Goal: Check status

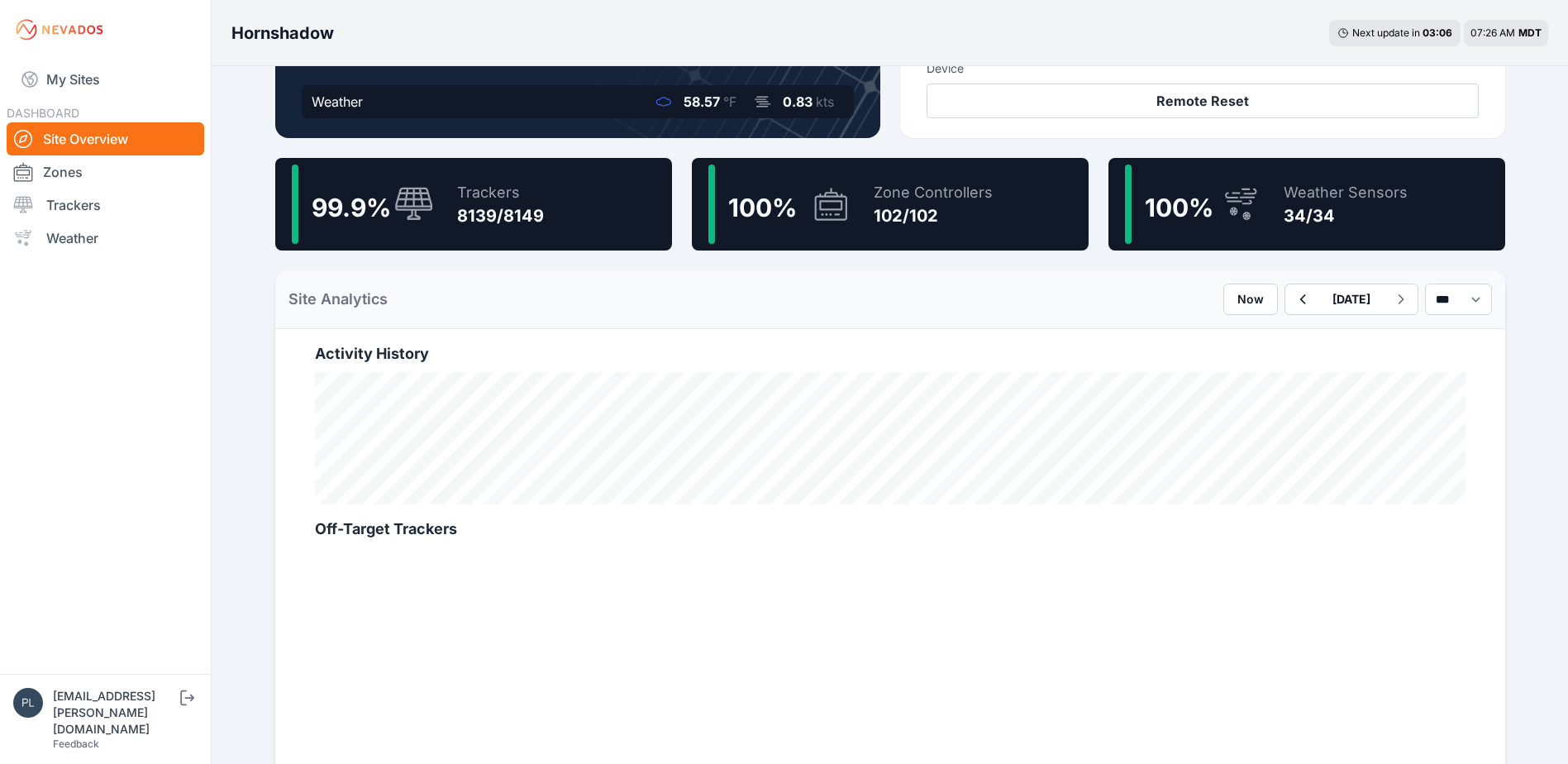
scroll to position [413, 0]
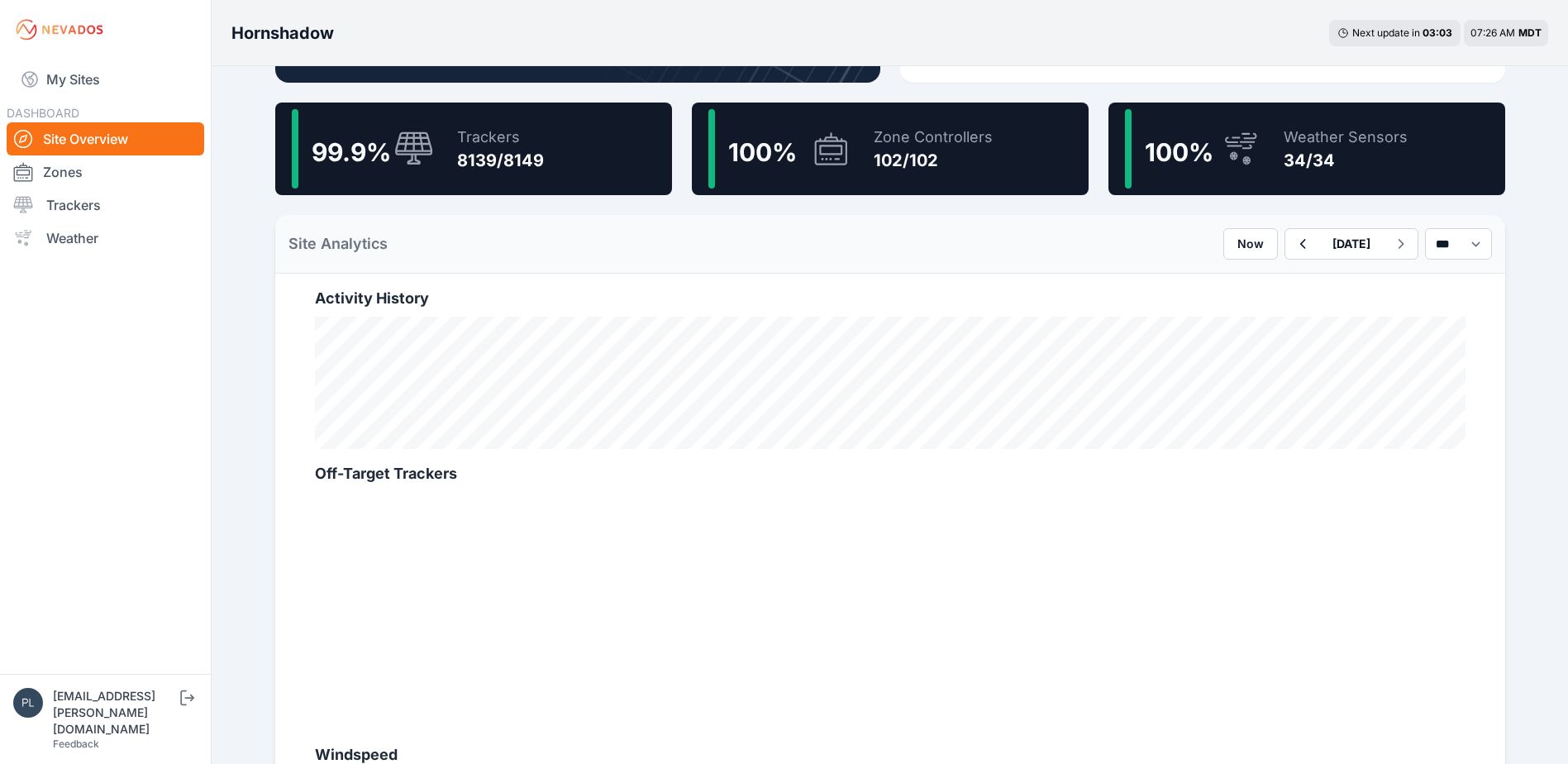
click at [227, 165] on div "Hornshadow Next update in 03 : 03 07:26 AM MDT Current Status Weather 58.57 °F …" at bounding box center [784, 501] width 1568 height 1829
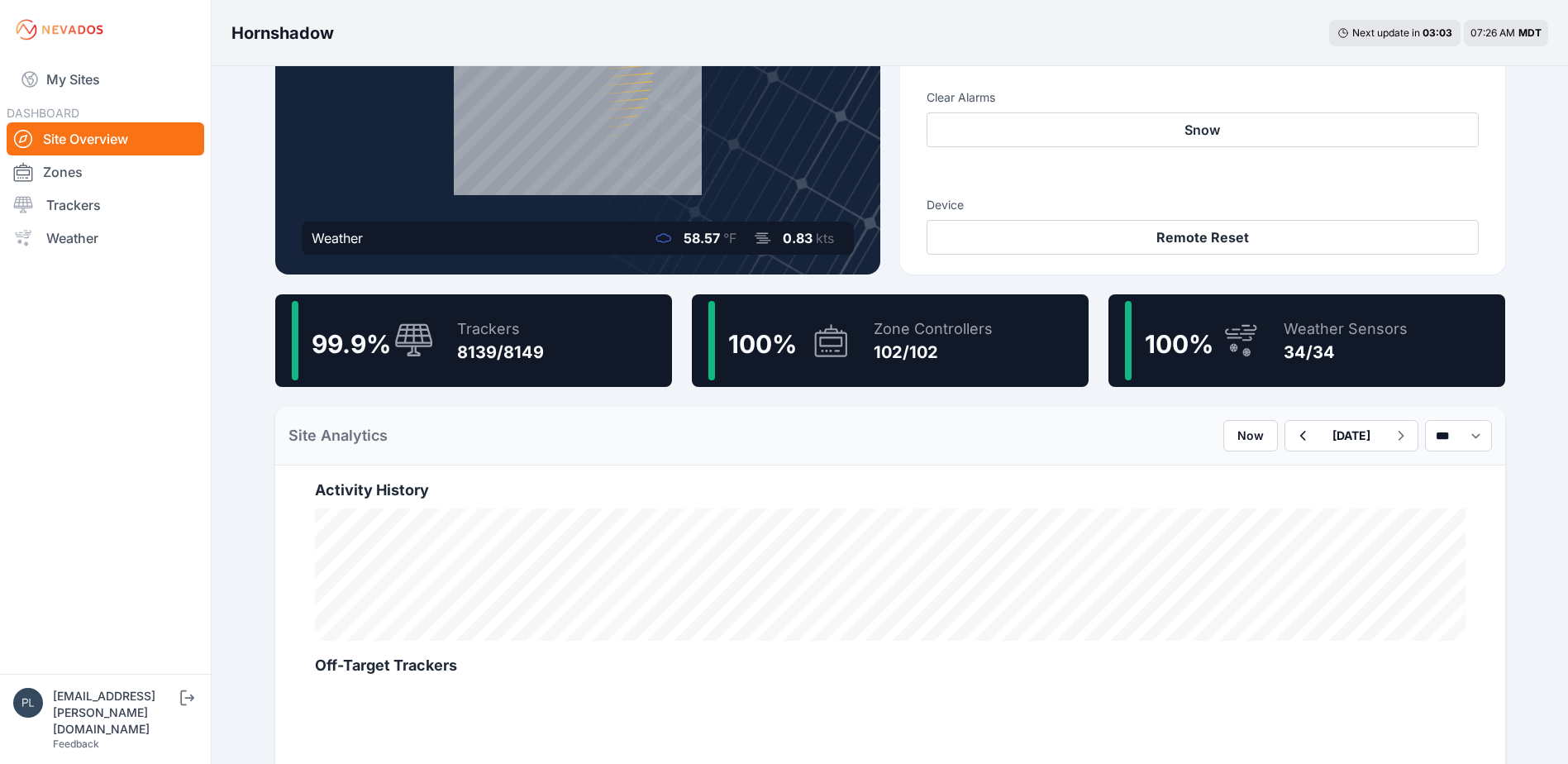
scroll to position [0, 0]
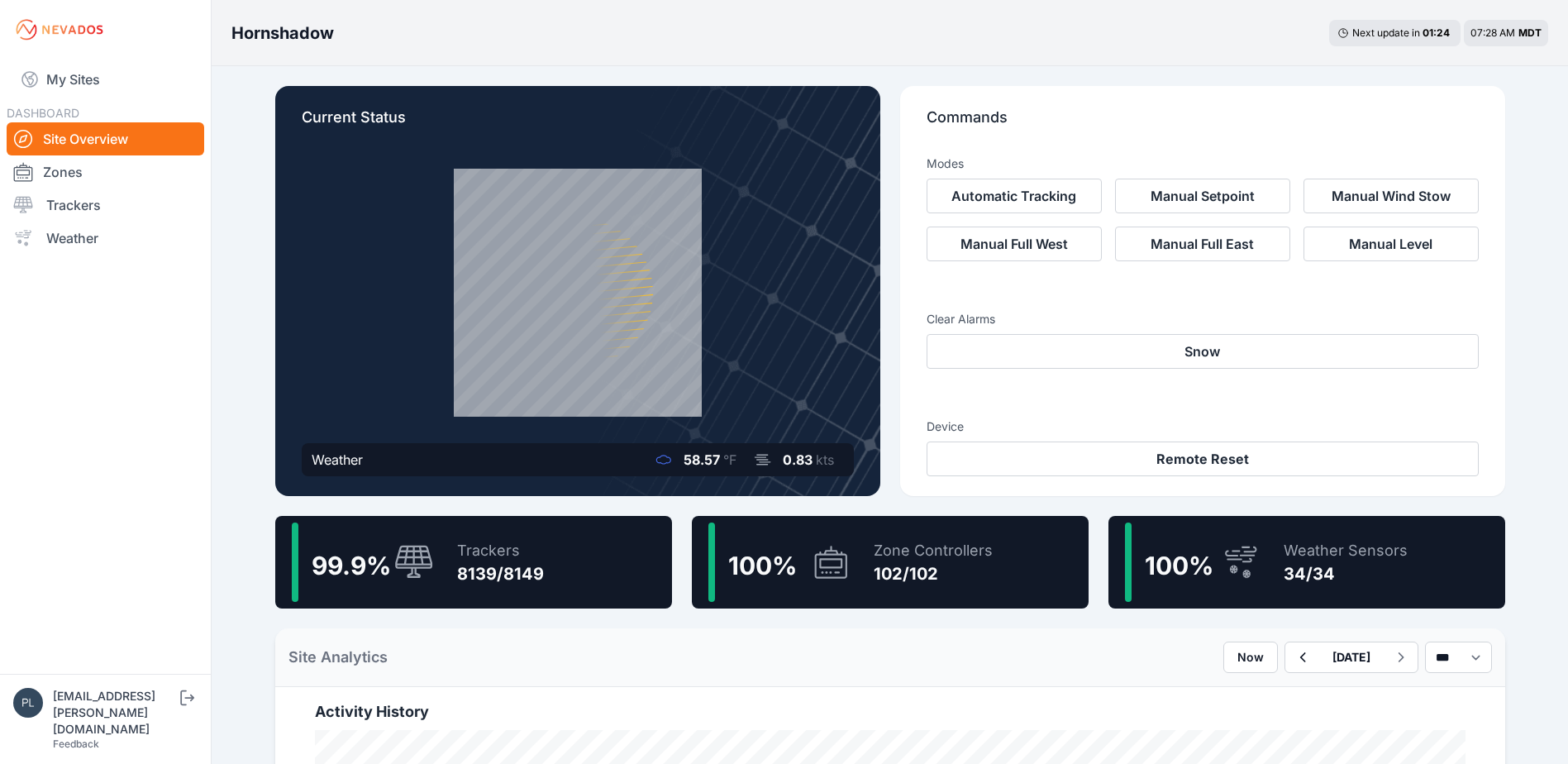
click at [81, 200] on link "Trackers" at bounding box center [106, 205] width 197 height 33
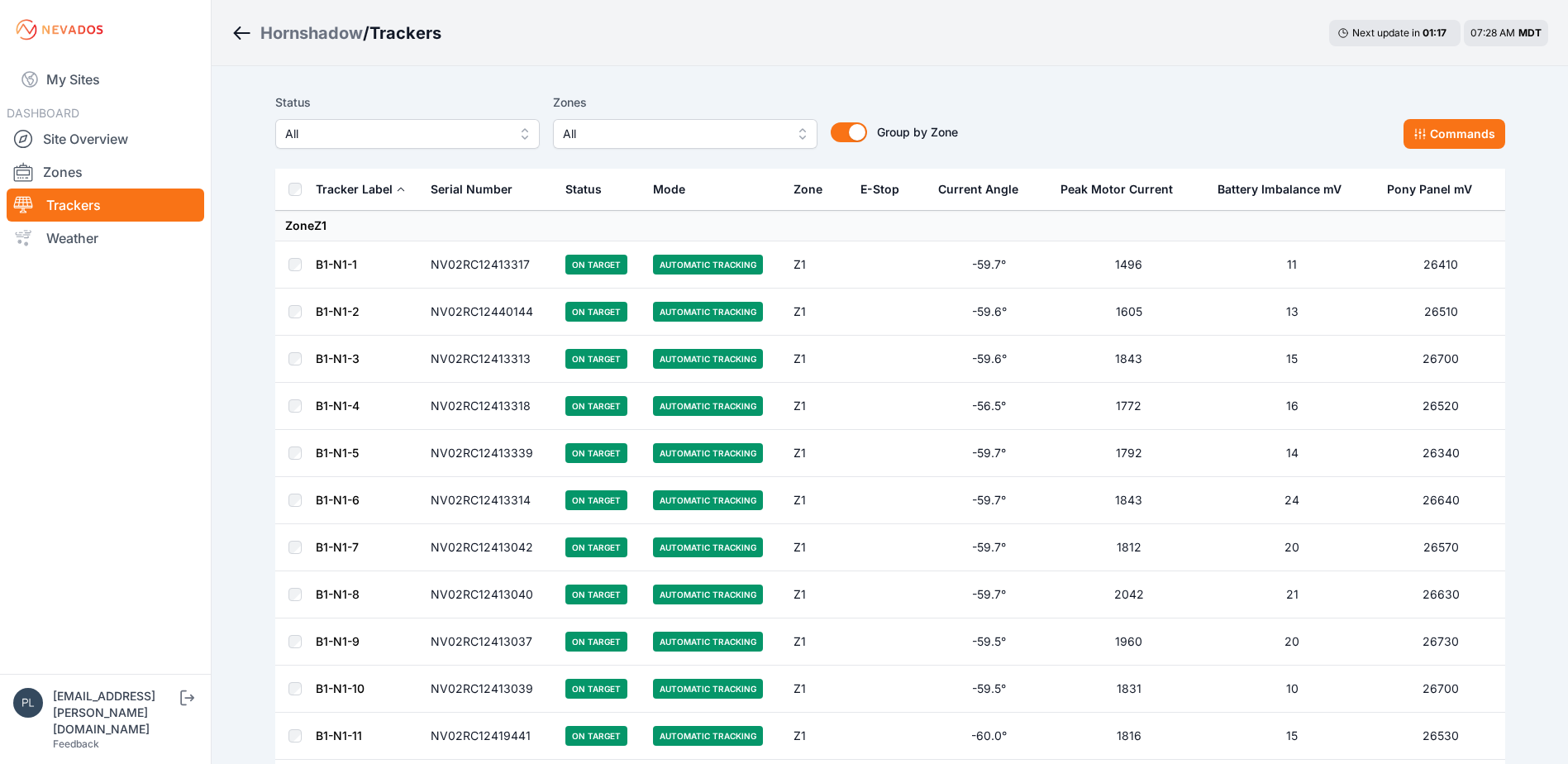
click at [496, 148] on button "All" at bounding box center [407, 133] width 264 height 29
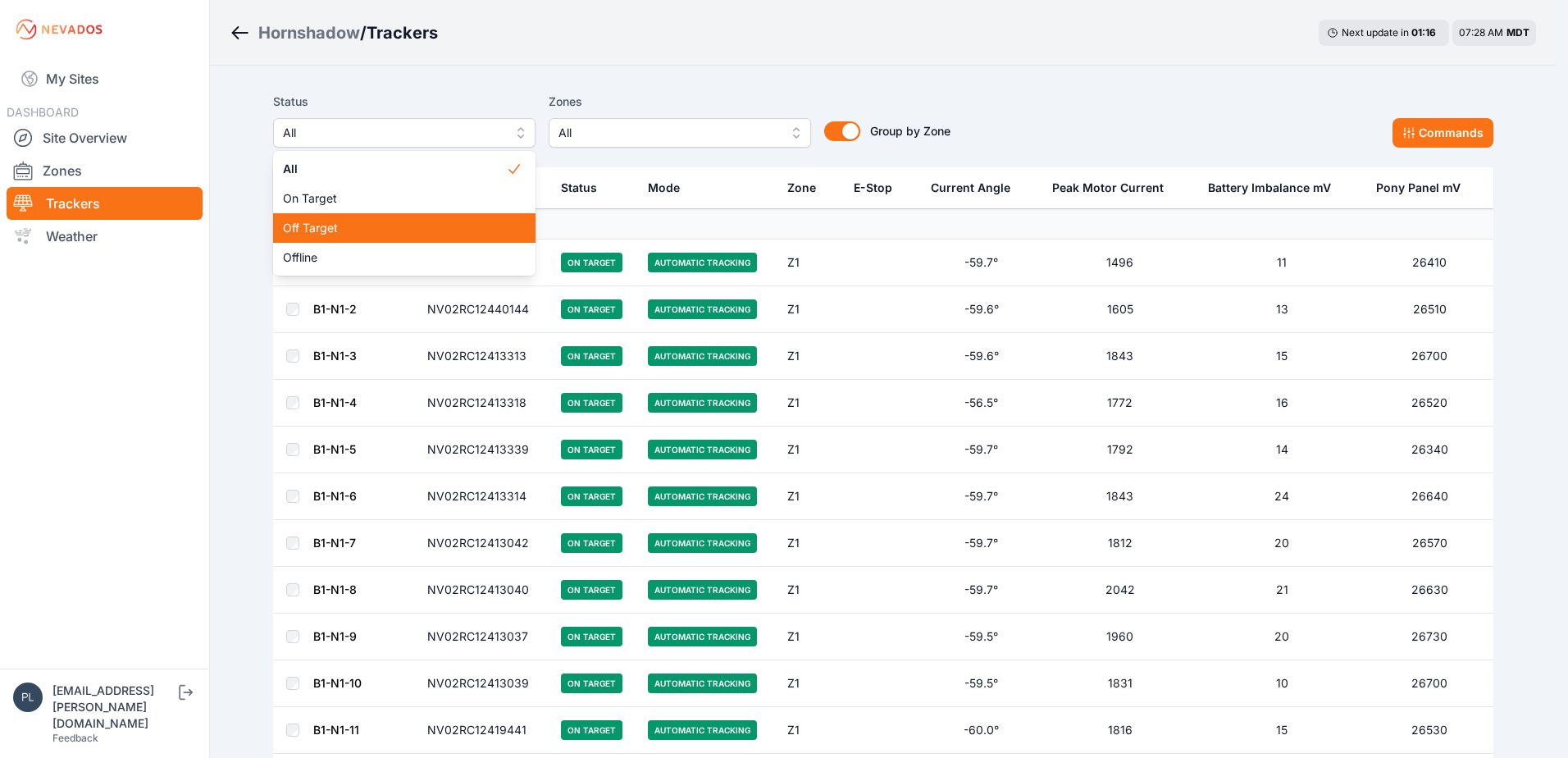
click at [413, 240] on div "Off Target" at bounding box center [404, 228] width 262 height 29
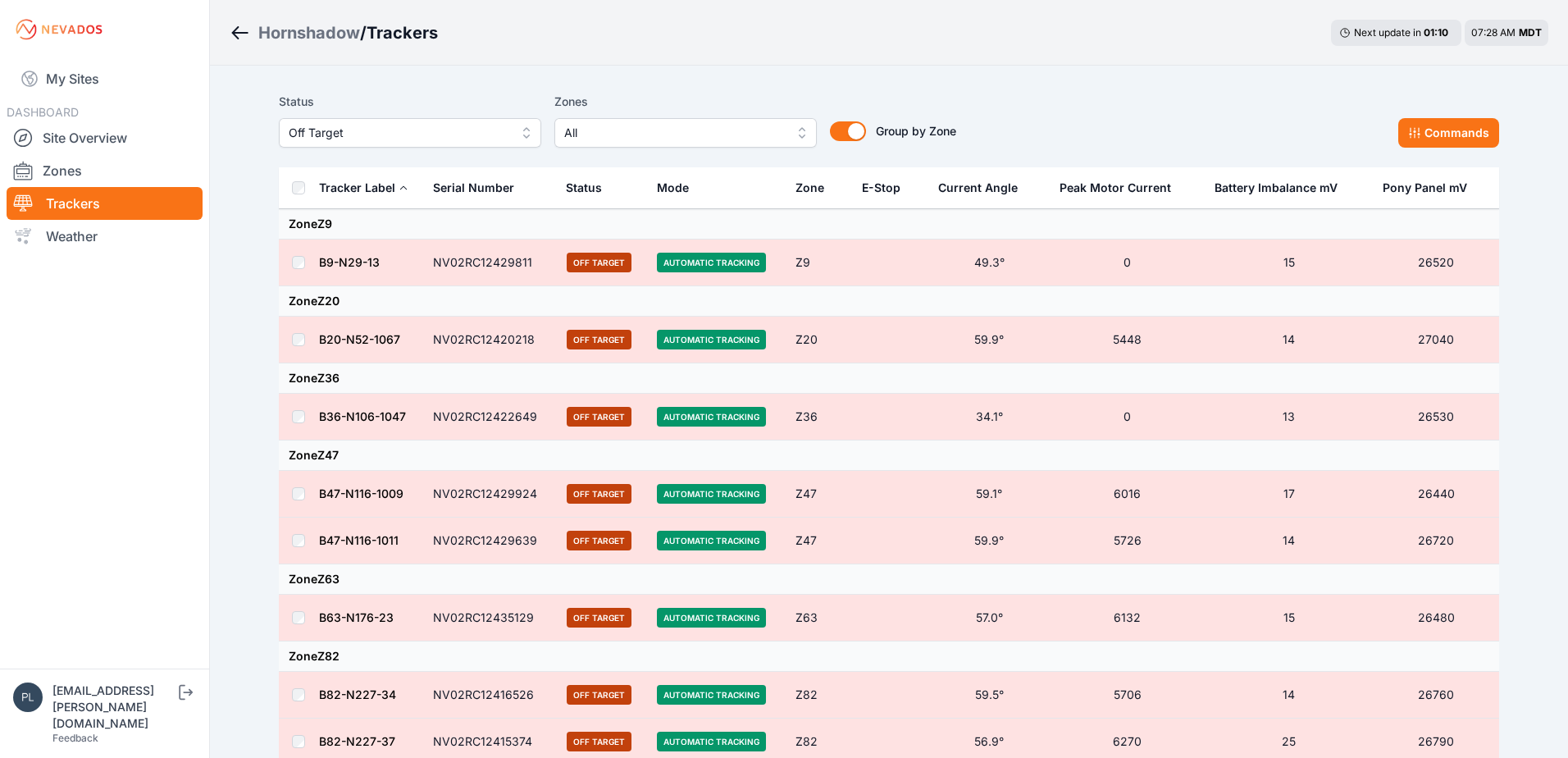
click at [407, 131] on span "Off Target" at bounding box center [399, 132] width 220 height 20
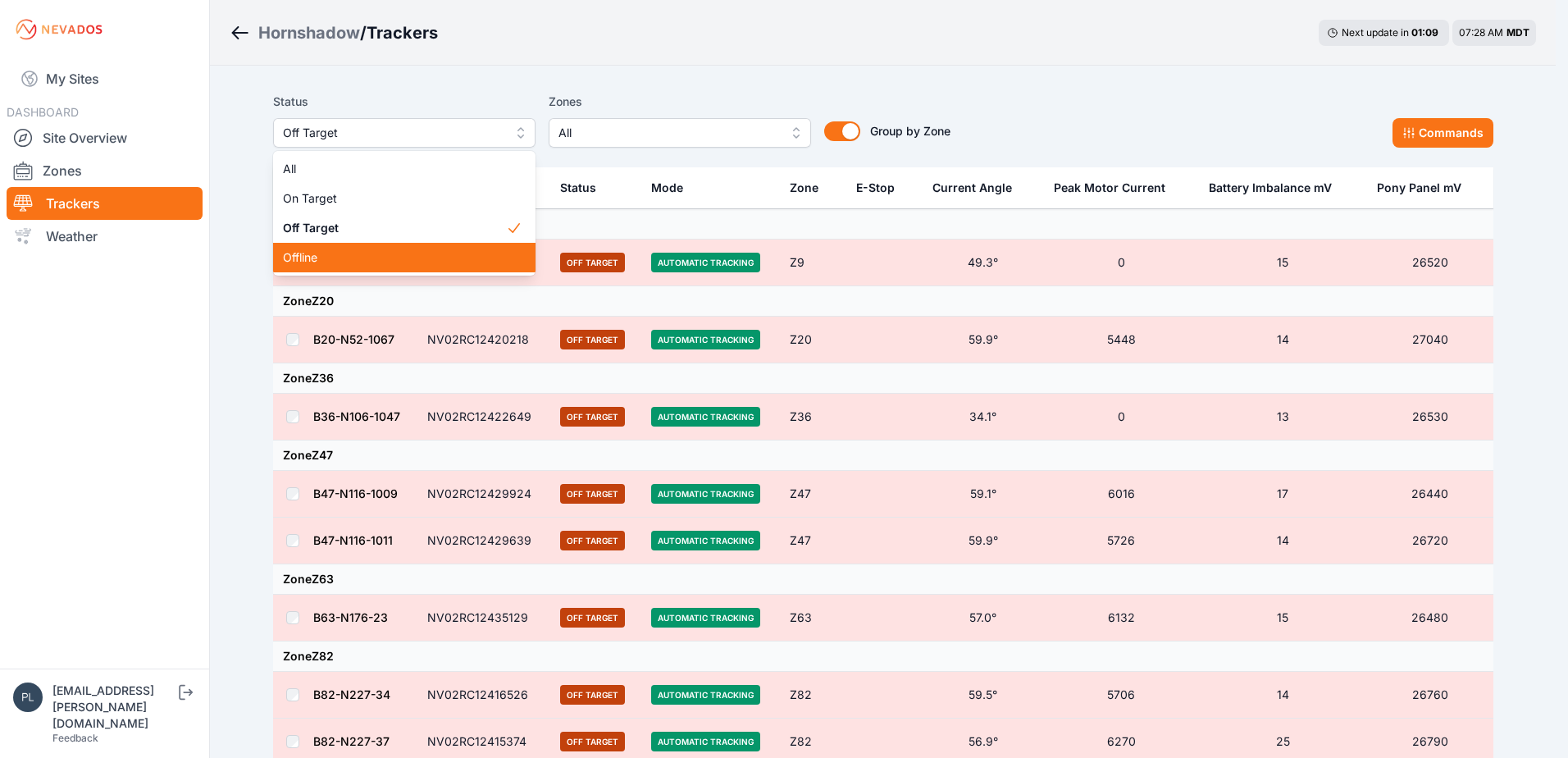
click at [381, 260] on span "Offline" at bounding box center [394, 257] width 223 height 16
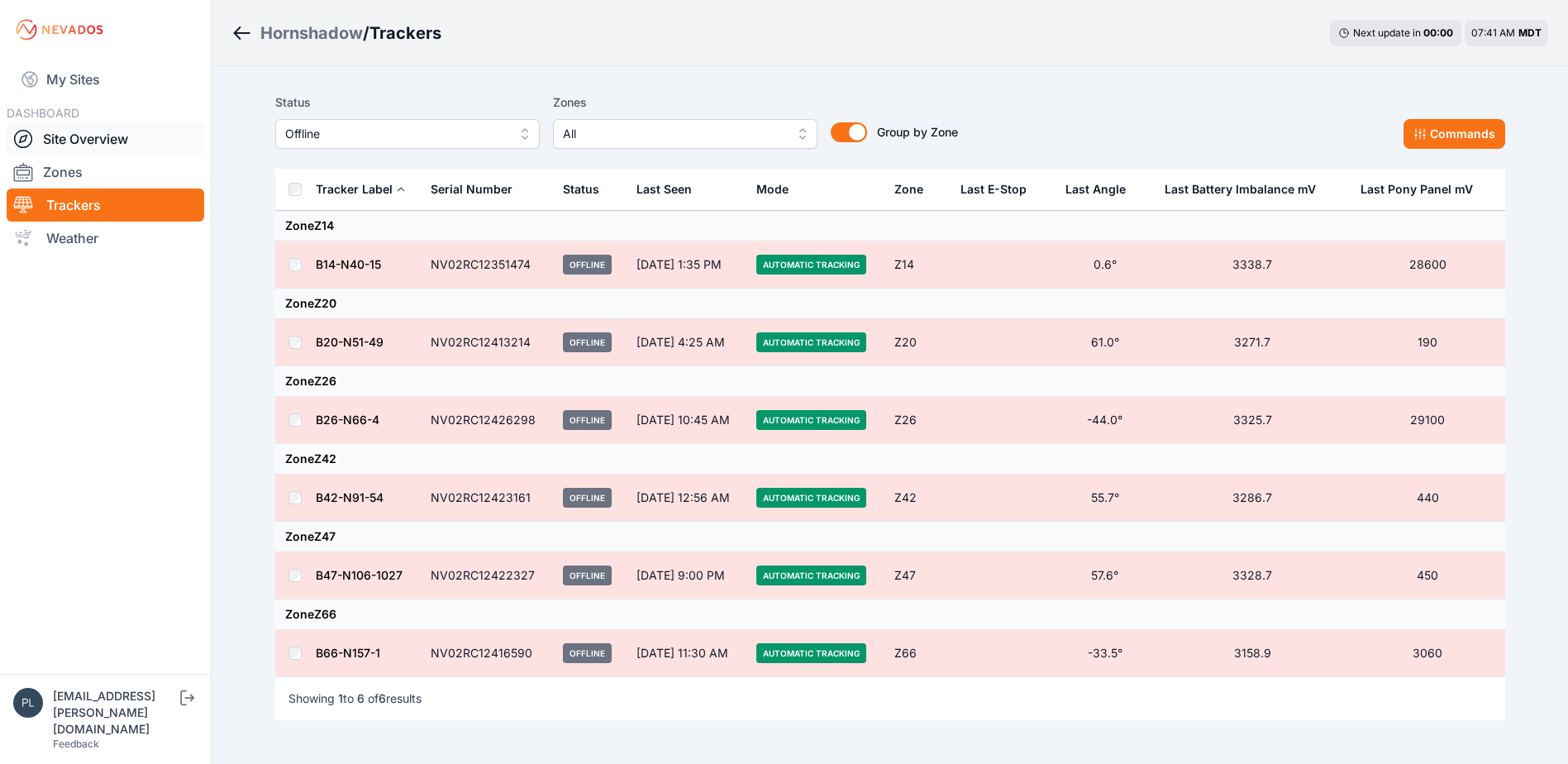
click at [79, 135] on link "Site Overview" at bounding box center [106, 139] width 197 height 33
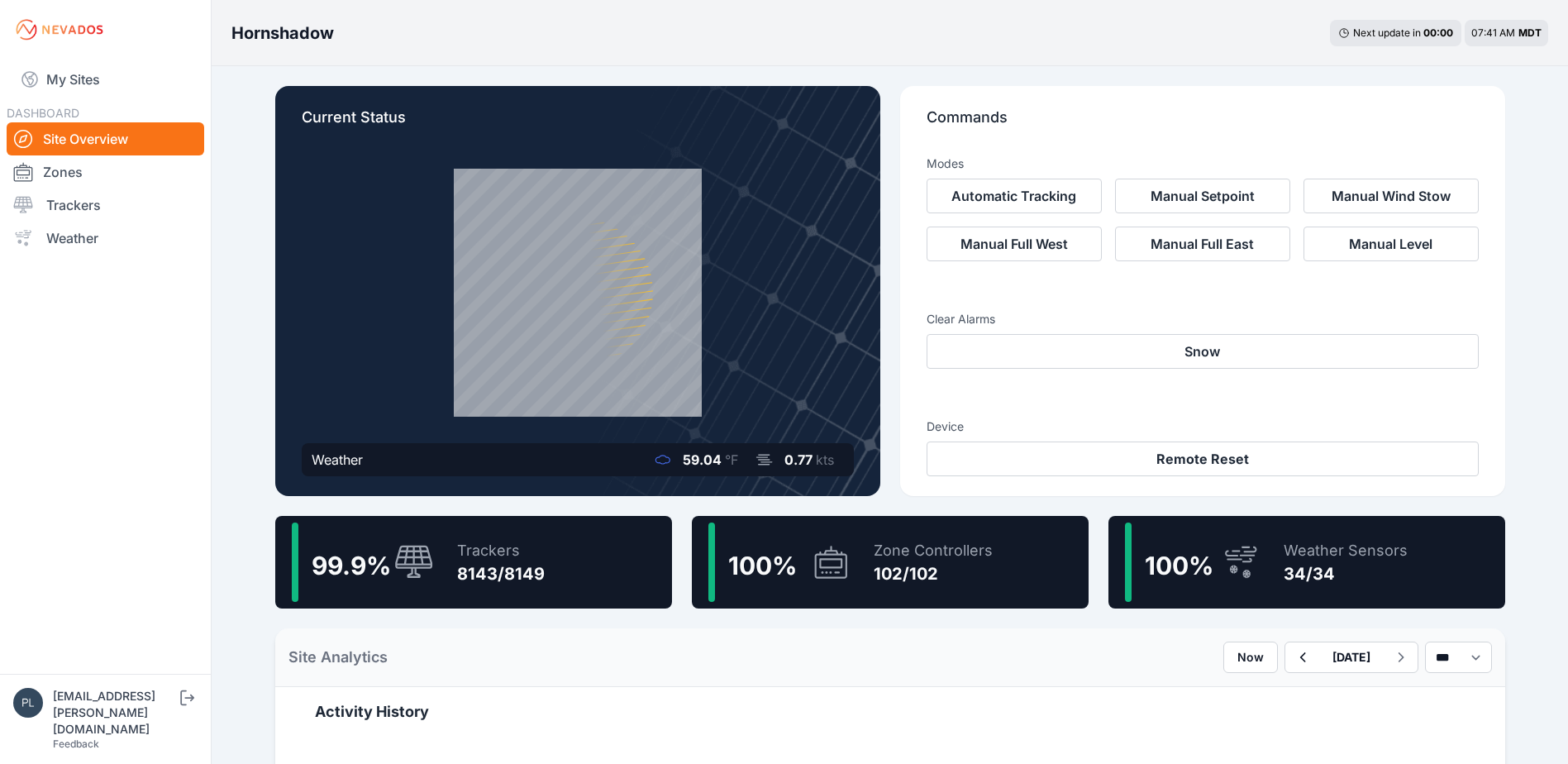
drag, startPoint x: 87, startPoint y: 138, endPoint x: 153, endPoint y: 27, distance: 129.1
click at [87, 138] on link "Site Overview" at bounding box center [106, 139] width 197 height 33
click at [145, 513] on nav "My Sites DASHBOARD Site Overview Zones Trackers Weather" at bounding box center [105, 360] width 210 height 601
